Goal: Find specific page/section: Find specific page/section

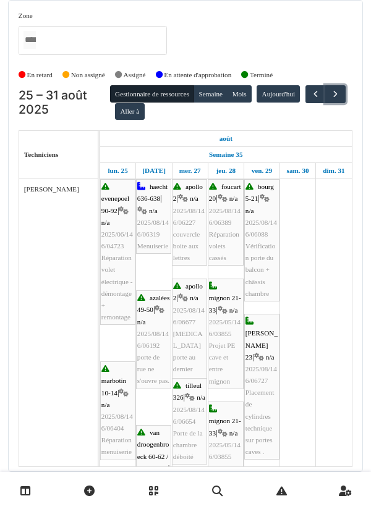
click at [325, 85] on button "button" at bounding box center [335, 94] width 20 height 18
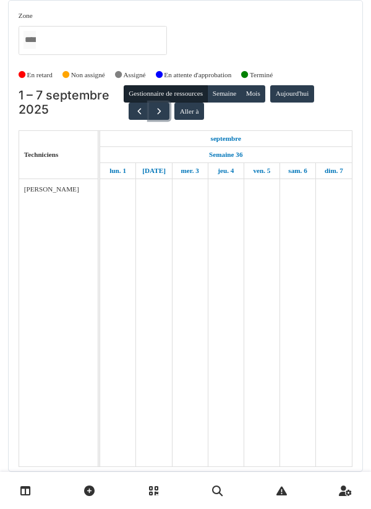
click at [149, 103] on button "button" at bounding box center [159, 112] width 20 height 18
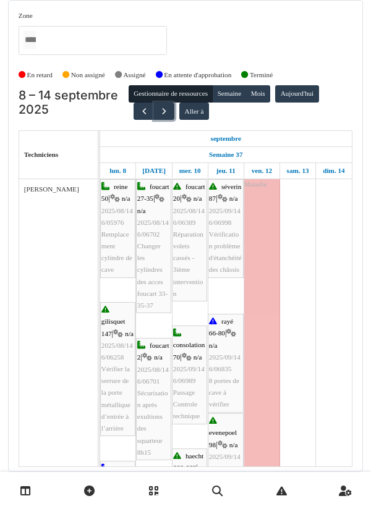
click at [163, 106] on span "button" at bounding box center [164, 111] width 11 height 11
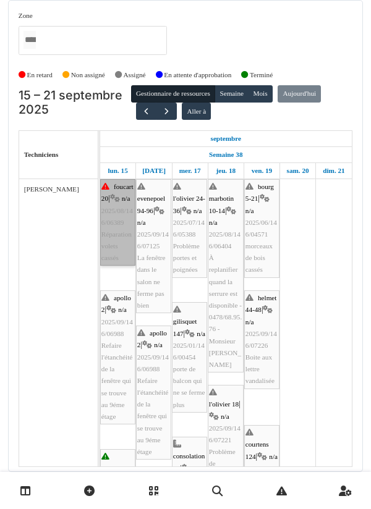
click at [116, 208] on link "foucart 20 | n/a 2025/08/146/06389 Réparation volets cassés" at bounding box center [117, 222] width 35 height 87
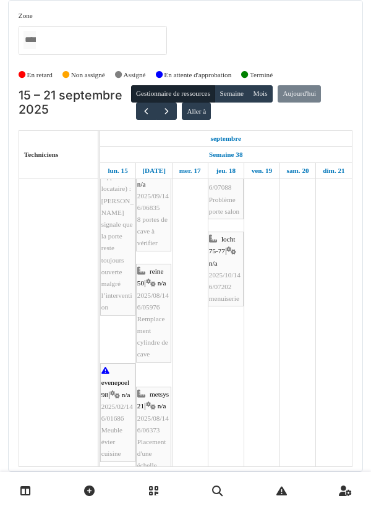
scroll to position [697, 0]
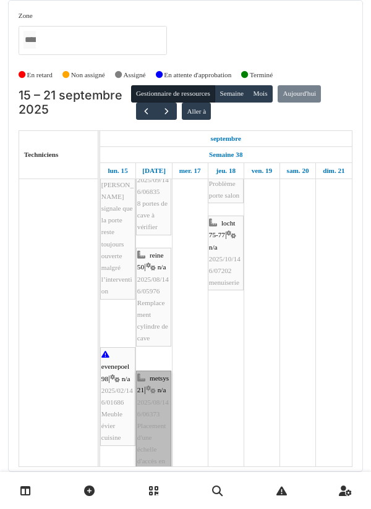
click at [150, 420] on link "metsys 21 | n/a 2025/08/146/06373 Placement d'une échelle d'accès en toiture" at bounding box center [153, 426] width 35 height 111
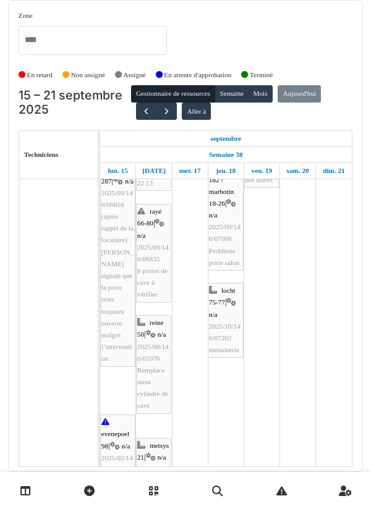
scroll to position [629, 0]
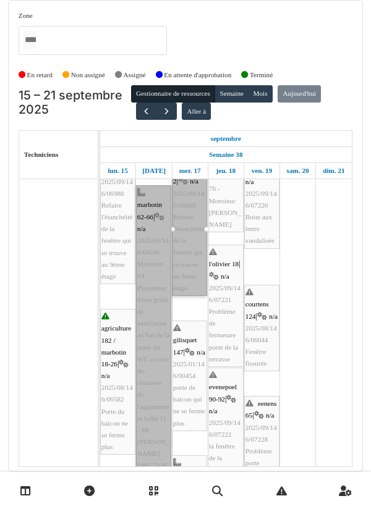
click at [152, 310] on link "marbotin 62-66 | n/a 2025/06/146/04546 Marbotin 64 - Placement d'une grille de …" at bounding box center [153, 353] width 35 height 336
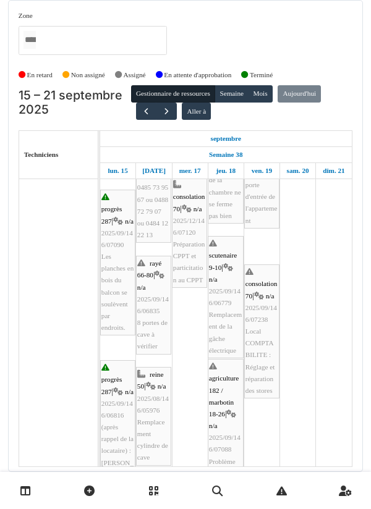
scroll to position [474, 0]
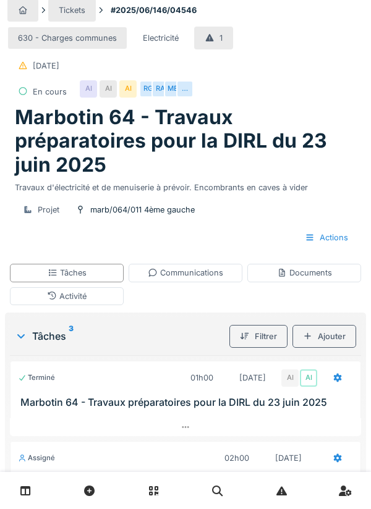
scroll to position [8, 0]
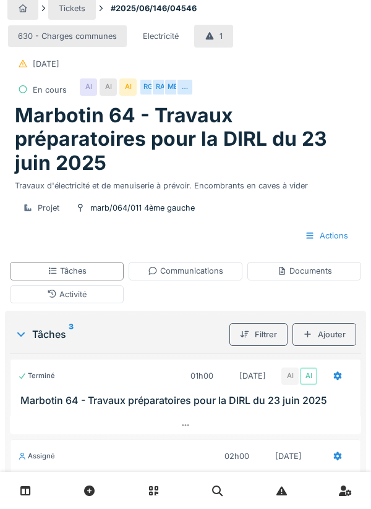
click at [171, 90] on div "ME" at bounding box center [172, 87] width 17 height 17
click at [272, 56] on div "630 - Charges communes Electricité 1 20/06/2025" at bounding box center [151, 50] width 288 height 51
click at [161, 95] on div "RA" at bounding box center [159, 87] width 17 height 17
click at [252, 75] on div "630 - Charges communes Electricité 1 20/06/2025" at bounding box center [151, 50] width 288 height 51
click at [144, 94] on div "RG" at bounding box center [147, 87] width 17 height 17
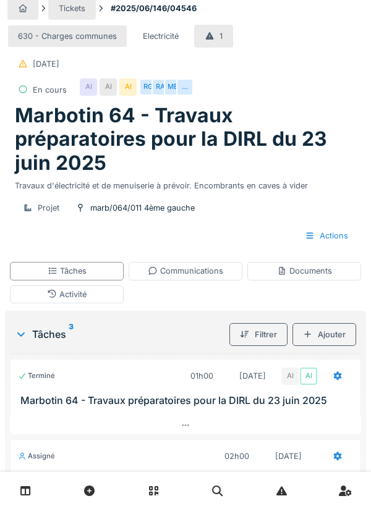
click at [247, 75] on div "630 - Charges communes Electricité 1 20/06/2025" at bounding box center [151, 50] width 288 height 51
click at [127, 91] on div "AI" at bounding box center [127, 87] width 17 height 17
click at [249, 71] on div "630 - Charges communes Electricité 1 20/06/2025" at bounding box center [151, 50] width 288 height 51
click at [111, 91] on div "AI" at bounding box center [108, 87] width 17 height 17
click at [253, 75] on div "630 - Charges communes Electricité 1 20/06/2025 En cours AI AI AI RG RA ME …" at bounding box center [185, 63] width 356 height 82
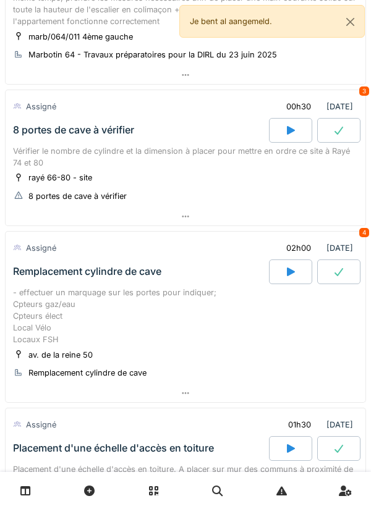
scroll to position [421, 0]
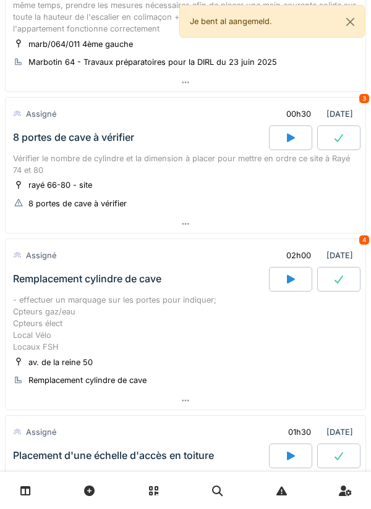
click at [180, 227] on div at bounding box center [186, 224] width 360 height 18
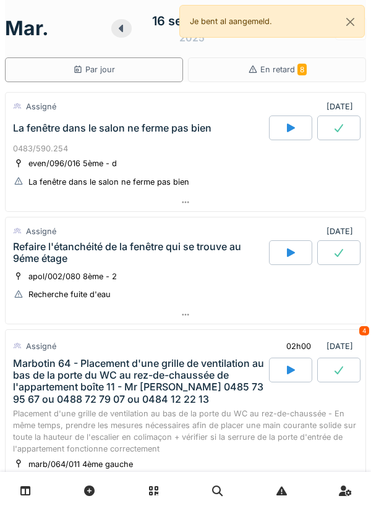
scroll to position [0, 0]
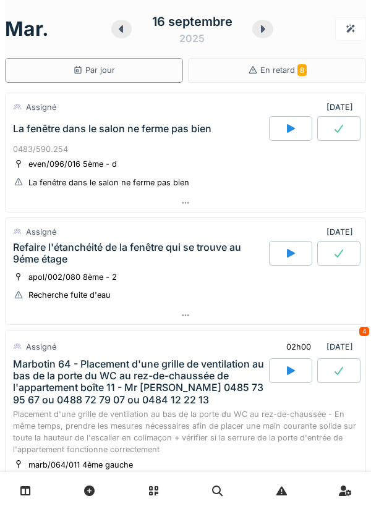
click at [121, 264] on div "Refaire l'étanchéité de la fenêtre qui se trouve au 9éme étage" at bounding box center [139, 253] width 253 height 23
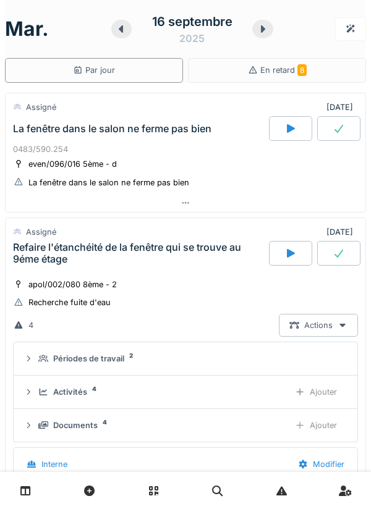
click at [181, 376] on details "Activités 4 Ajouter" at bounding box center [186, 392] width 344 height 33
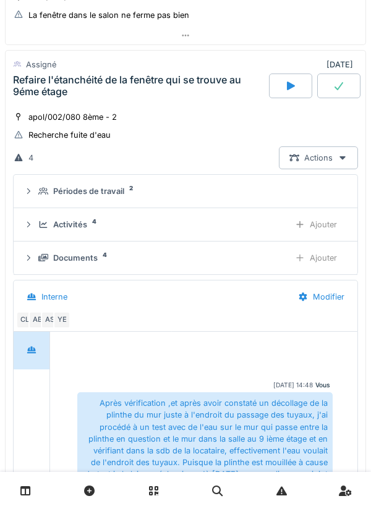
click at [98, 260] on div "Documents 4" at bounding box center [158, 258] width 241 height 12
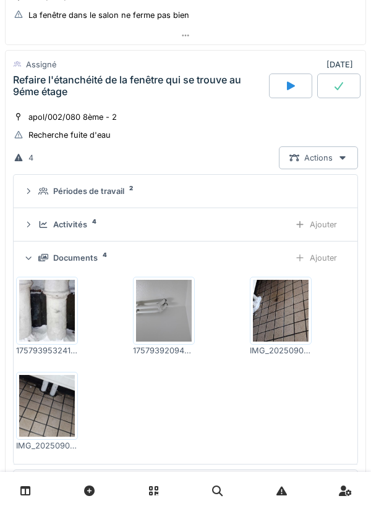
click at [270, 312] on img at bounding box center [281, 311] width 56 height 62
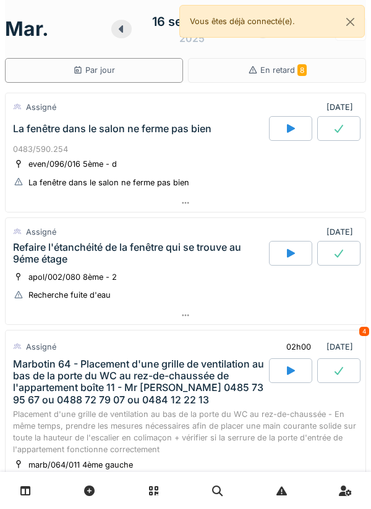
click at [188, 318] on icon at bounding box center [186, 316] width 10 height 8
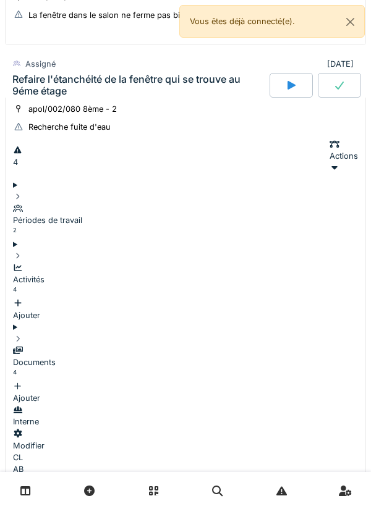
scroll to position [168, 0]
click at [110, 345] on div "Documents 4" at bounding box center [185, 363] width 345 height 36
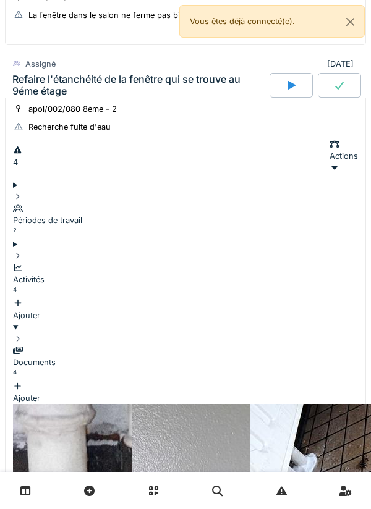
click at [48, 404] on img at bounding box center [136, 496] width 247 height 185
click at [342, 25] on button "Close" at bounding box center [350, 22] width 28 height 33
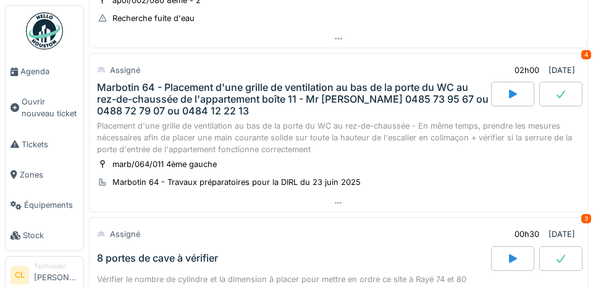
scroll to position [297, 0]
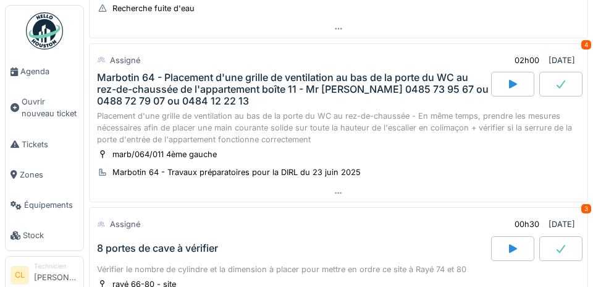
click at [35, 75] on span "Agenda" at bounding box center [49, 72] width 58 height 12
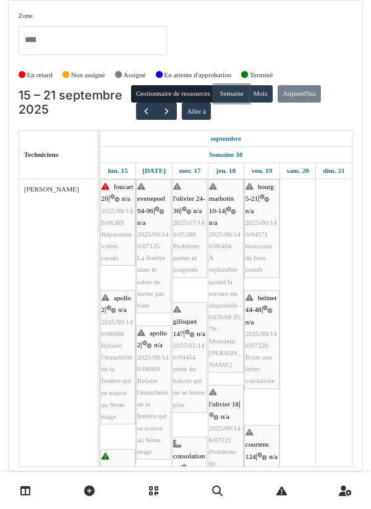
click at [234, 98] on button "Semaine" at bounding box center [232, 93] width 34 height 17
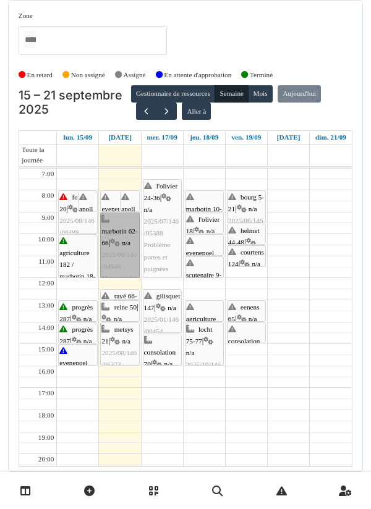
click at [119, 255] on link "marbotin 62-66 | n/a 2025/06/146/04546 Marbotin 64 - Placement d'une grille de …" at bounding box center [119, 246] width 39 height 66
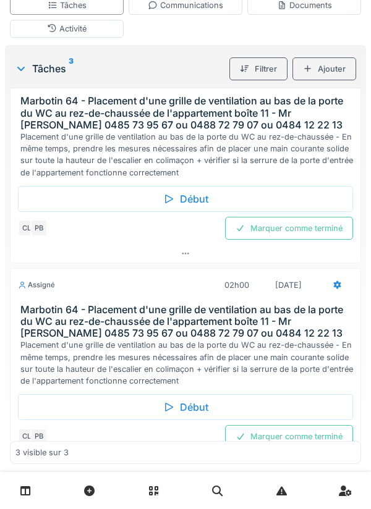
scroll to position [137, 0]
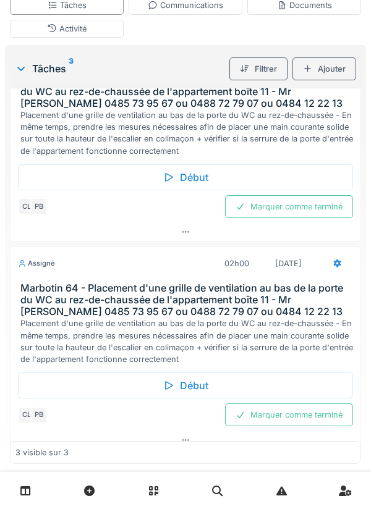
click at [174, 183] on div "Début" at bounding box center [185, 177] width 335 height 26
